Goal: Transaction & Acquisition: Purchase product/service

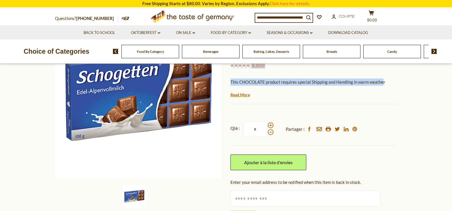
drag, startPoint x: 228, startPoint y: 82, endPoint x: 390, endPoint y: 83, distance: 162.2
click at [384, 83] on div "Accueil Food By Category Chocolate & Marzipan Schogetten Edel-Alpenvollmilch Ch…" at bounding box center [226, 112] width 351 height 238
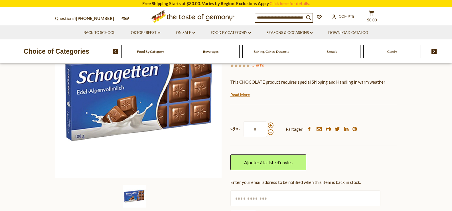
click at [391, 83] on p "This CHOCOLATE product requires special Shipping and Handling in warm weather" at bounding box center [314, 82] width 167 height 7
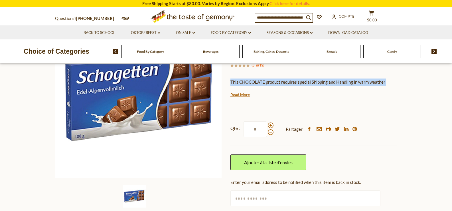
drag, startPoint x: 391, startPoint y: 83, endPoint x: 236, endPoint y: 82, distance: 155.3
click at [236, 82] on p "This CHOCOLATE product requires special Shipping and Handling in warm weather" at bounding box center [314, 82] width 167 height 7
copy div "This CHOCOLATE product requires special Shipping and Handling in warm weather"
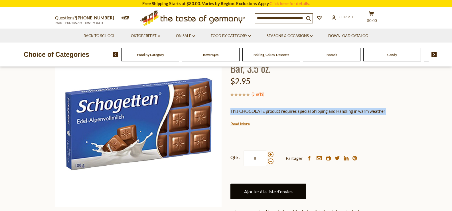
scroll to position [86, 0]
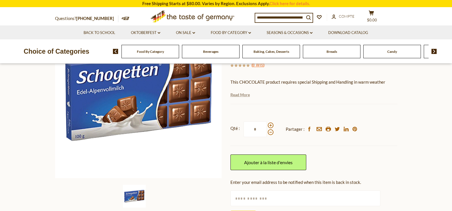
click at [243, 95] on link "Read More" at bounding box center [240, 95] width 19 height 6
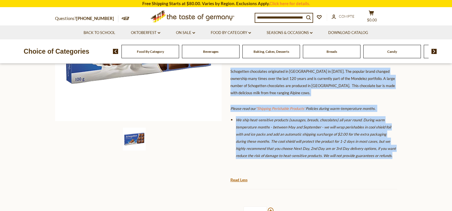
scroll to position [0, 0]
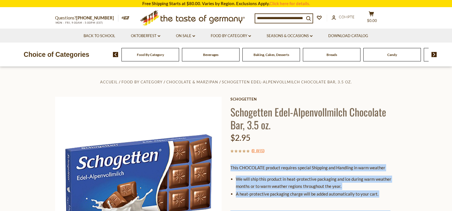
drag, startPoint x: 348, startPoint y: 159, endPoint x: 232, endPoint y: 166, distance: 116.7
copy div "Lore IPSUMDOLO sitamet consecte adipisc Elitsedd eiu Temporin ut labo etdolor M…"
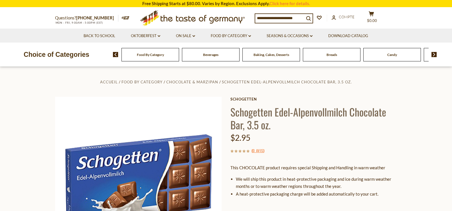
click at [280, 113] on h1 "Schogetten Edel-Alpenvollmilch Chocolate Bar, 3.5 oz." at bounding box center [314, 118] width 167 height 26
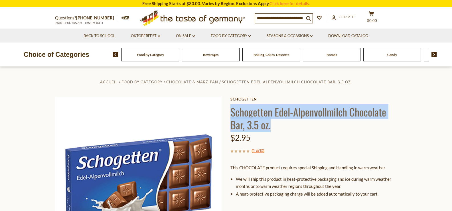
drag, startPoint x: 275, startPoint y: 129, endPoint x: 231, endPoint y: 116, distance: 46.2
click at [231, 116] on h1 "Schogetten Edel-Alpenvollmilch Chocolate Bar, 3.5 oz." at bounding box center [314, 118] width 167 height 26
copy h1 "Schogetten Edel-Alpenvollmilch Chocolate Bar, 3.5 oz."
